Goal: Task Accomplishment & Management: Manage account settings

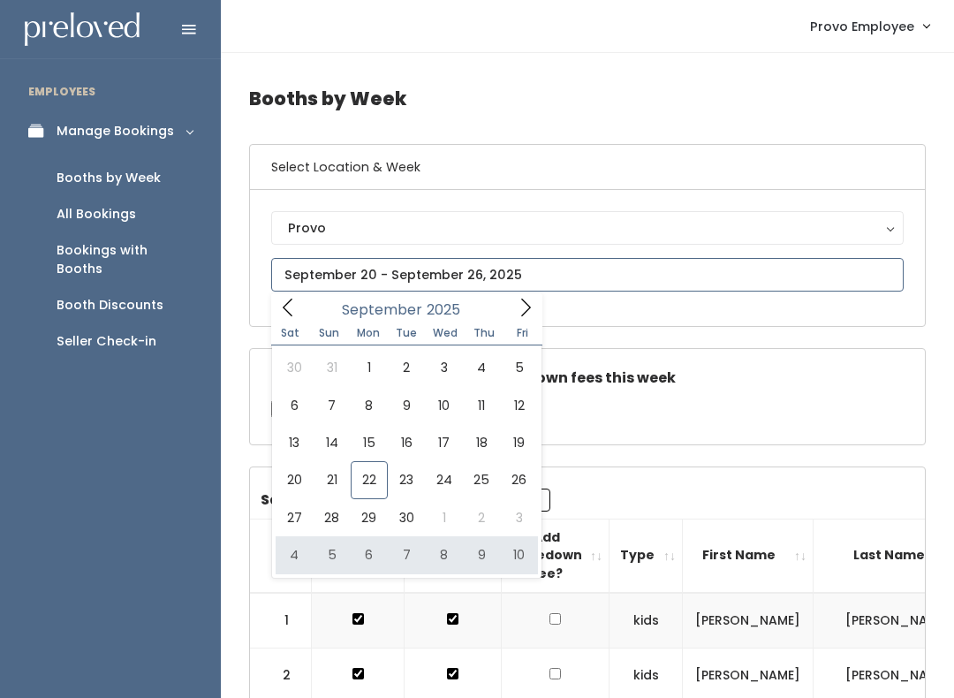
type input "October 4 to October 10"
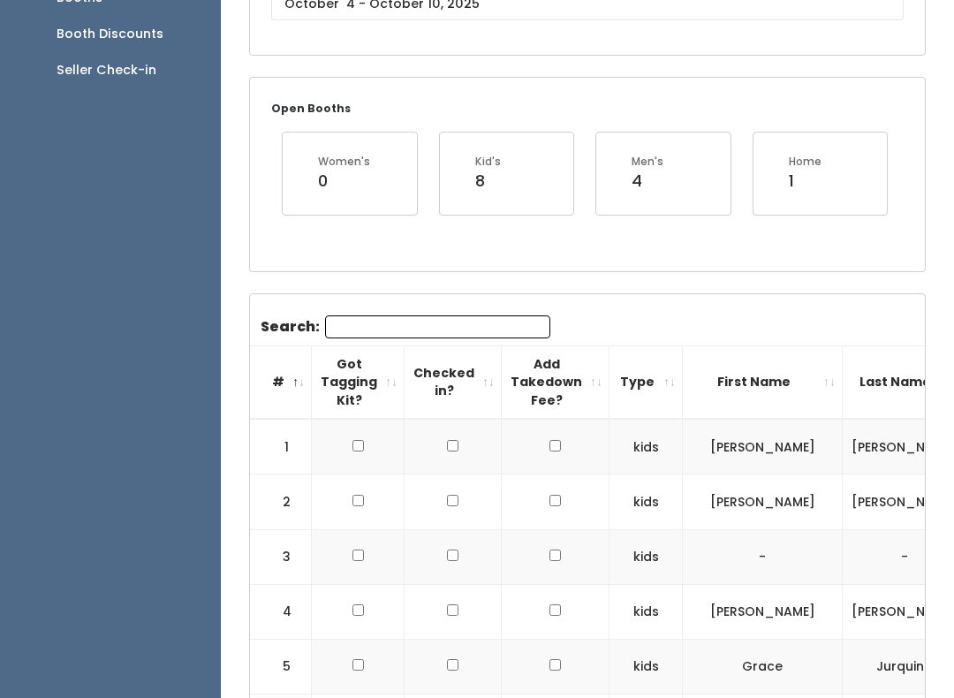
click at [333, 322] on input "Search:" at bounding box center [437, 326] width 225 height 23
click at [331, 474] on td at bounding box center [358, 501] width 93 height 55
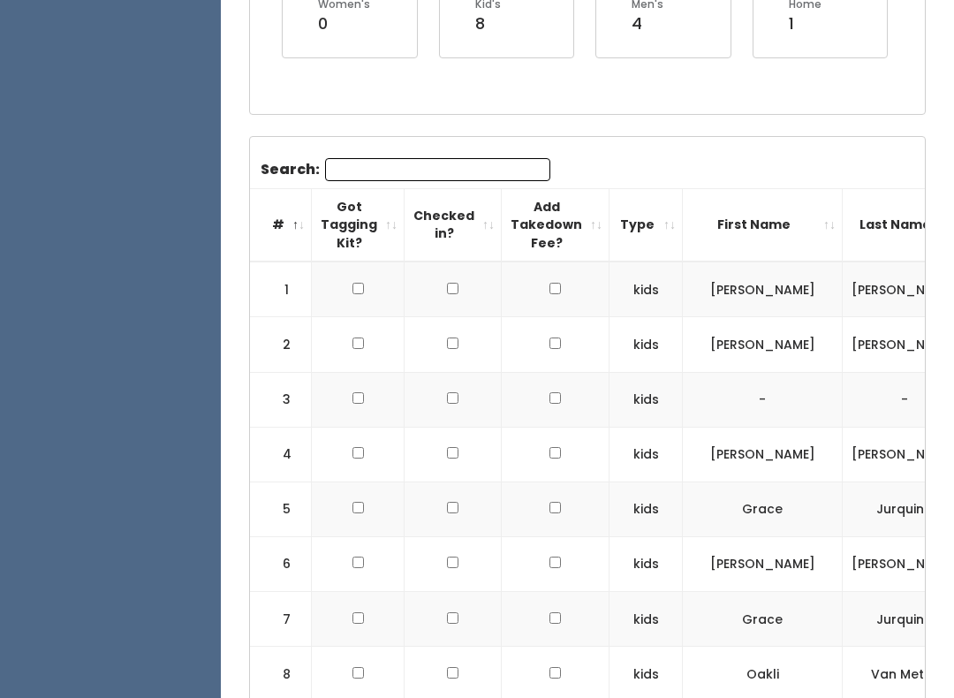
click at [352, 159] on input "Search:" at bounding box center [437, 169] width 225 height 23
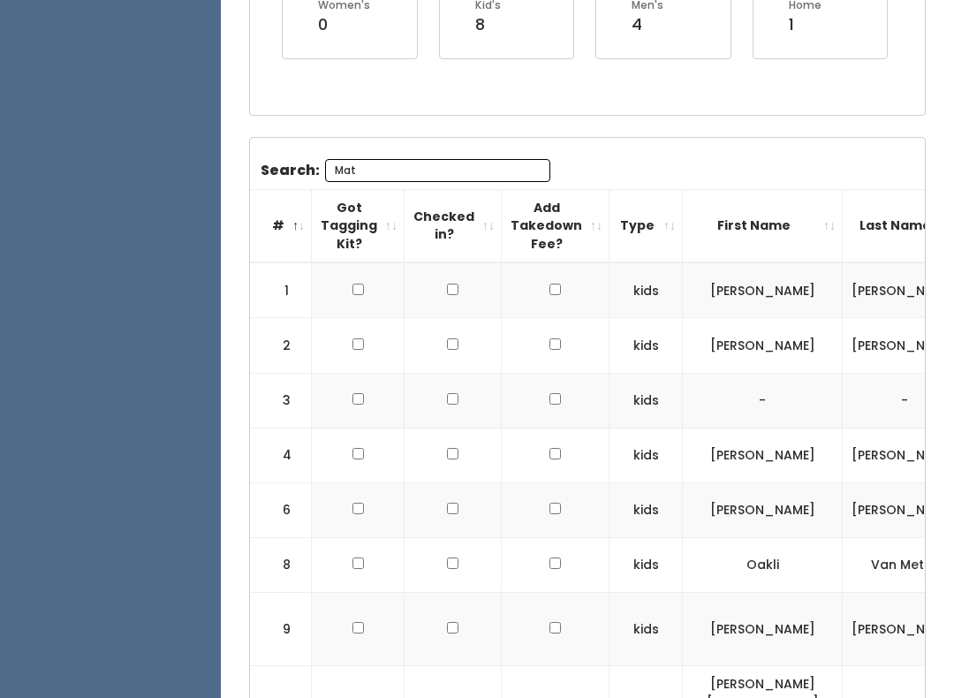
scroll to position [177, 0]
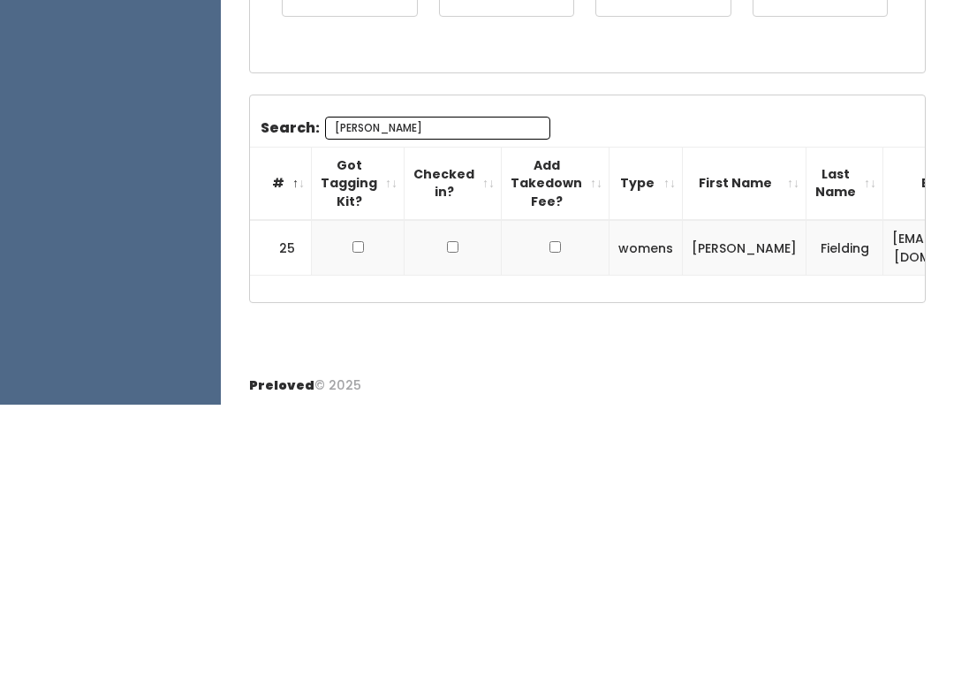
type input "[PERSON_NAME]"
click at [356, 535] on input "checkbox" at bounding box center [358, 540] width 11 height 11
checkbox input "true"
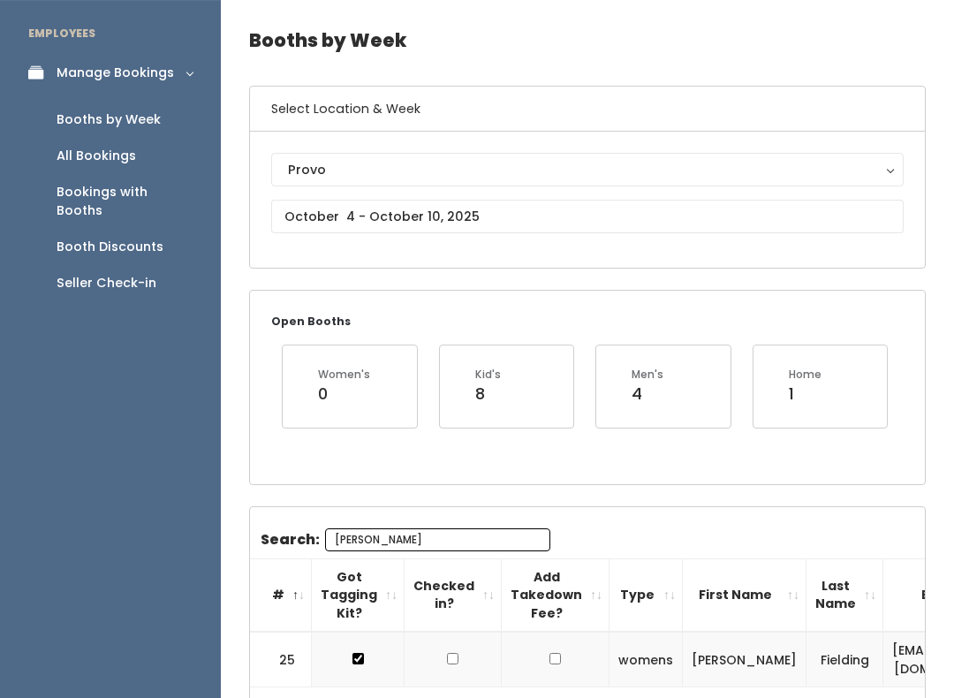
scroll to position [54, 0]
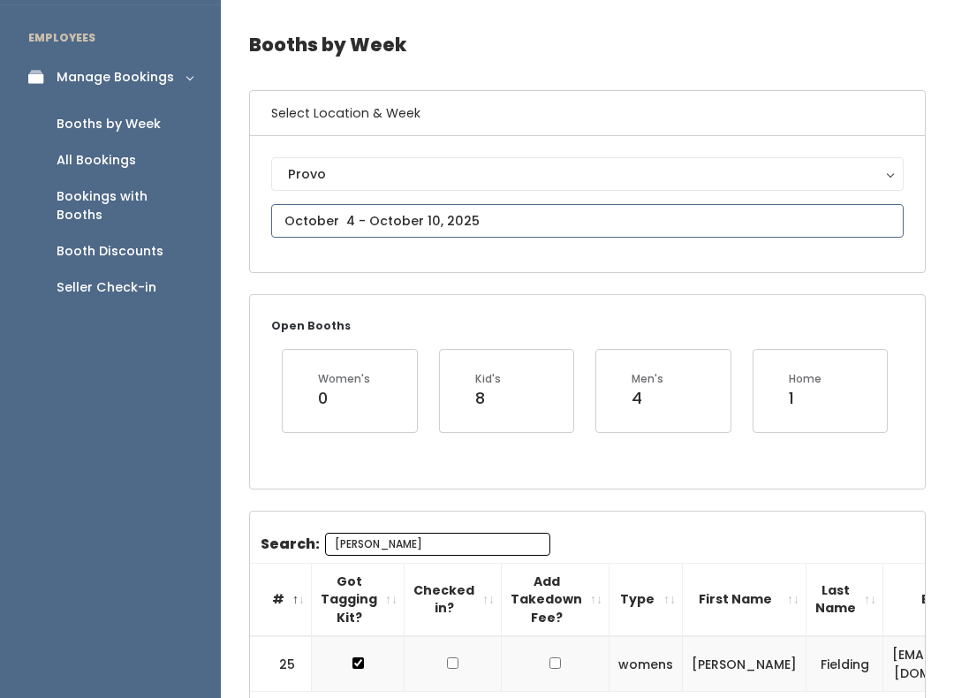
click at [436, 226] on body "EMPLOYEES Manage Bookings Booths by Week All Bookings Bookings with Booths Boot…" at bounding box center [477, 385] width 954 height 879
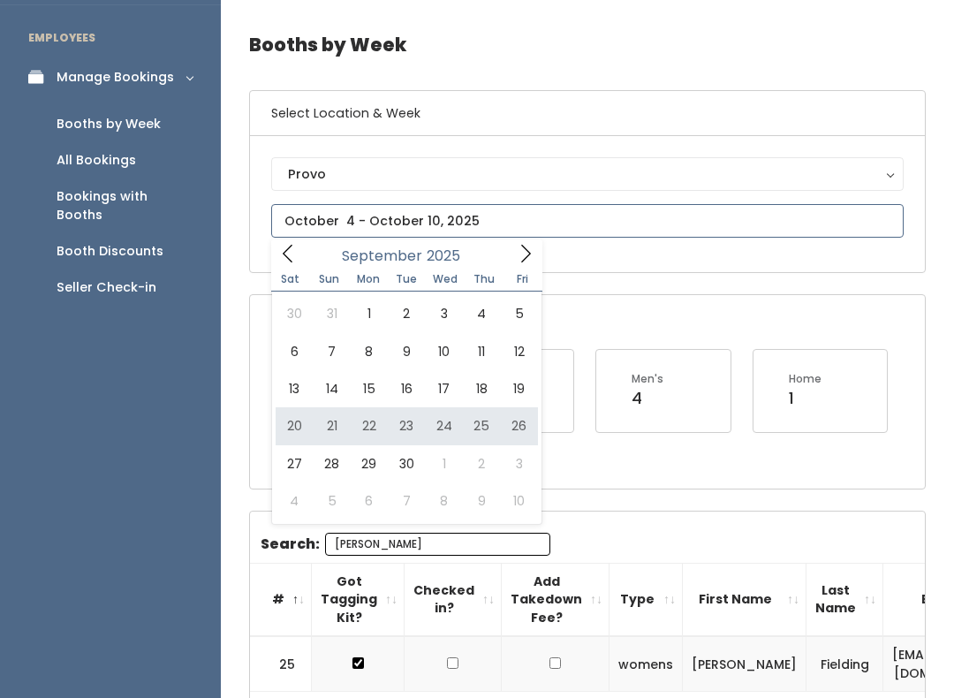
type input "[DATE] to [DATE]"
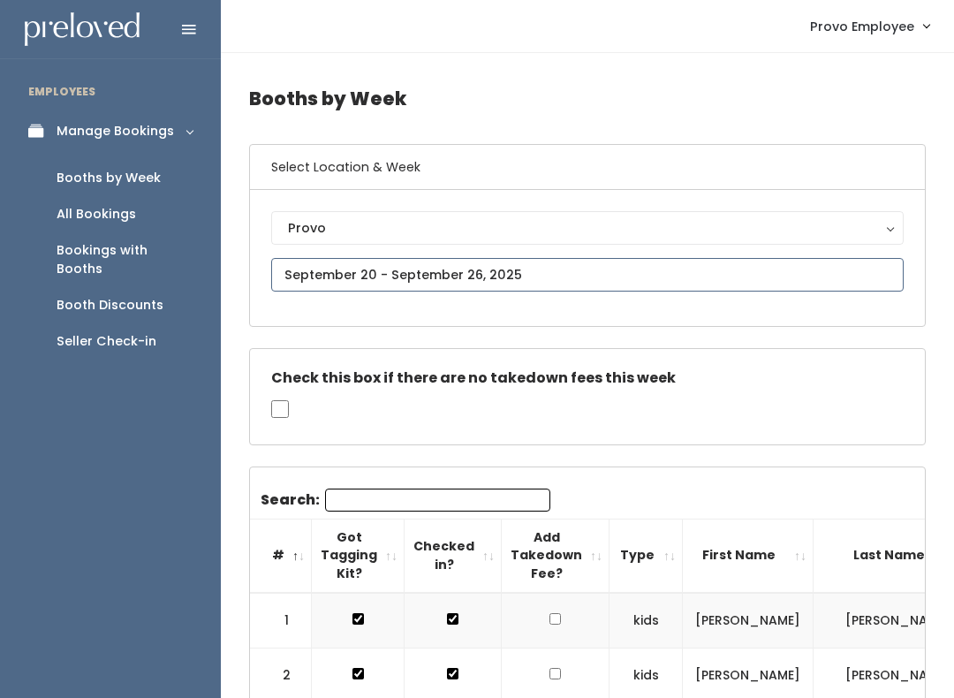
click at [320, 269] on input "text" at bounding box center [587, 275] width 633 height 34
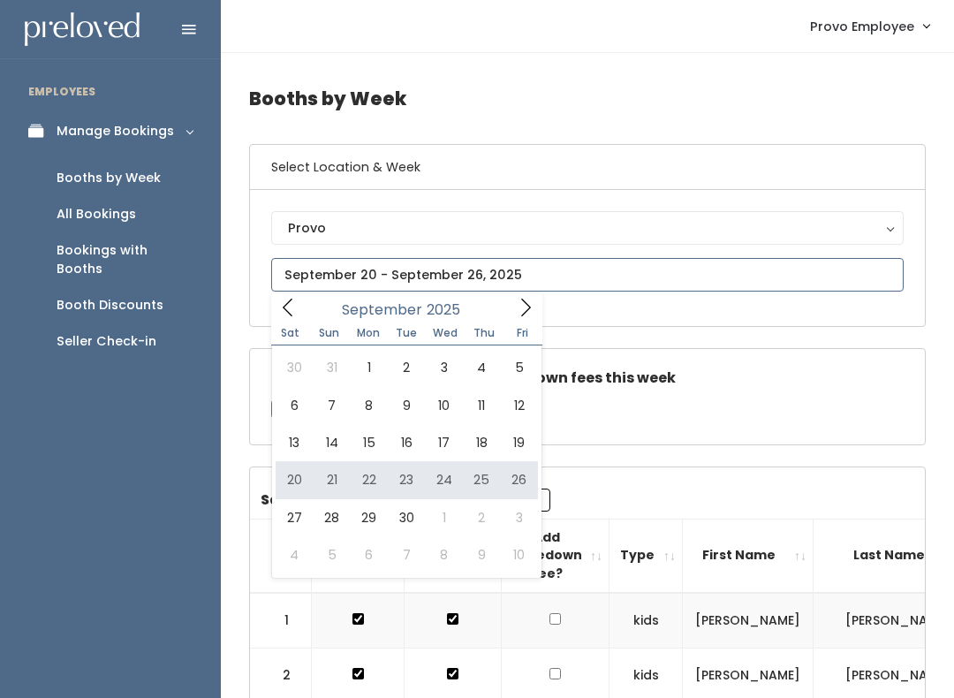
type input "[DATE] to [DATE]"
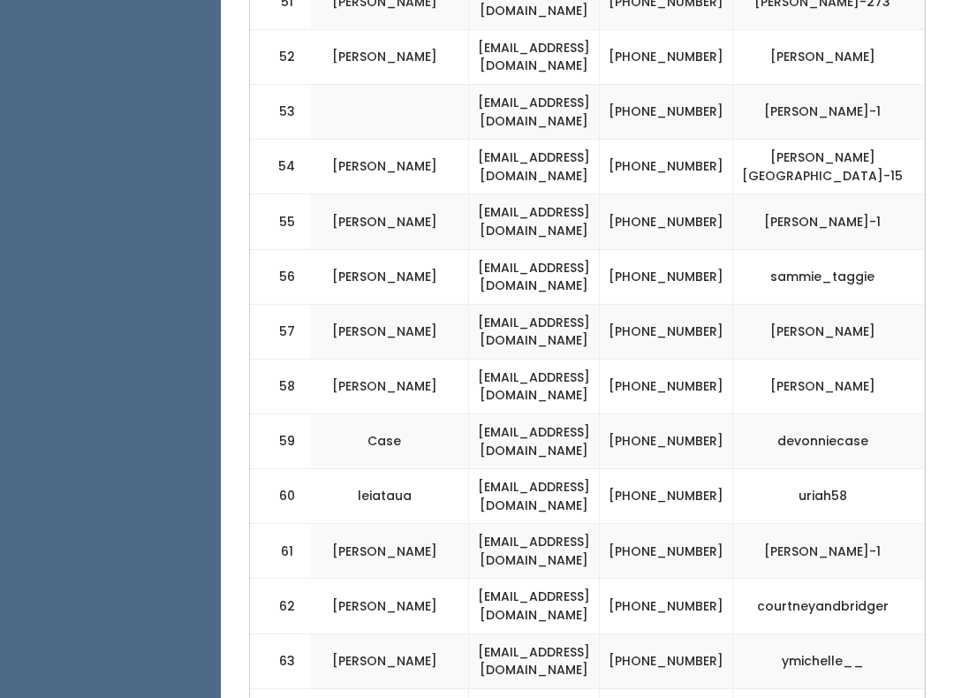
scroll to position [0, 531]
